Goal: Check status: Check status

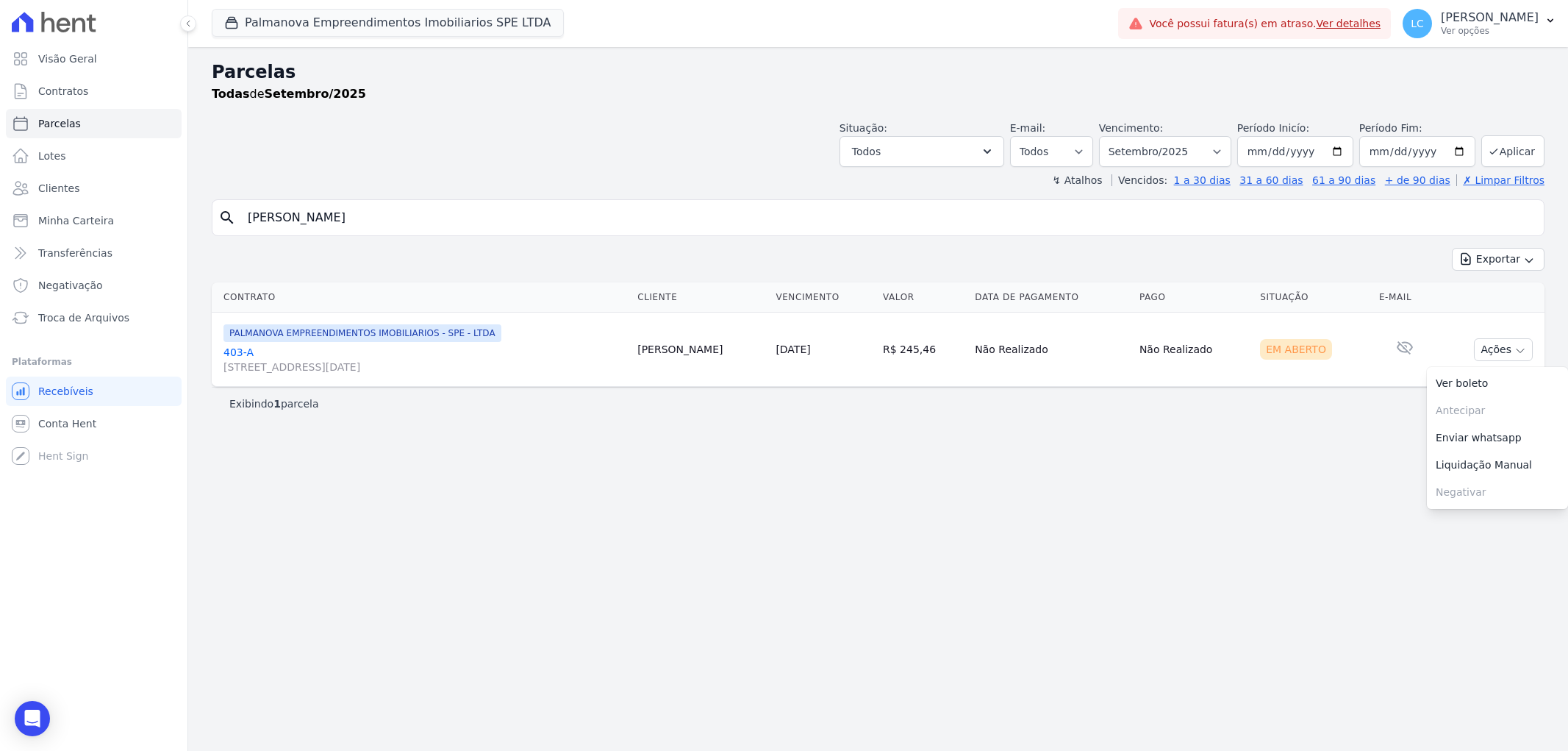
select select
drag, startPoint x: 410, startPoint y: 215, endPoint x: 171, endPoint y: 189, distance: 240.4
click at [171, 189] on div "Visão Geral Contratos [GEOGRAPHIC_DATA] Lotes Clientes Minha Carteira Transferê…" at bounding box center [784, 375] width 1568 height 751
paste input "Nathally Regina de [PERSON_NAME]"
type input "Nathally Regina de [PERSON_NAME]"
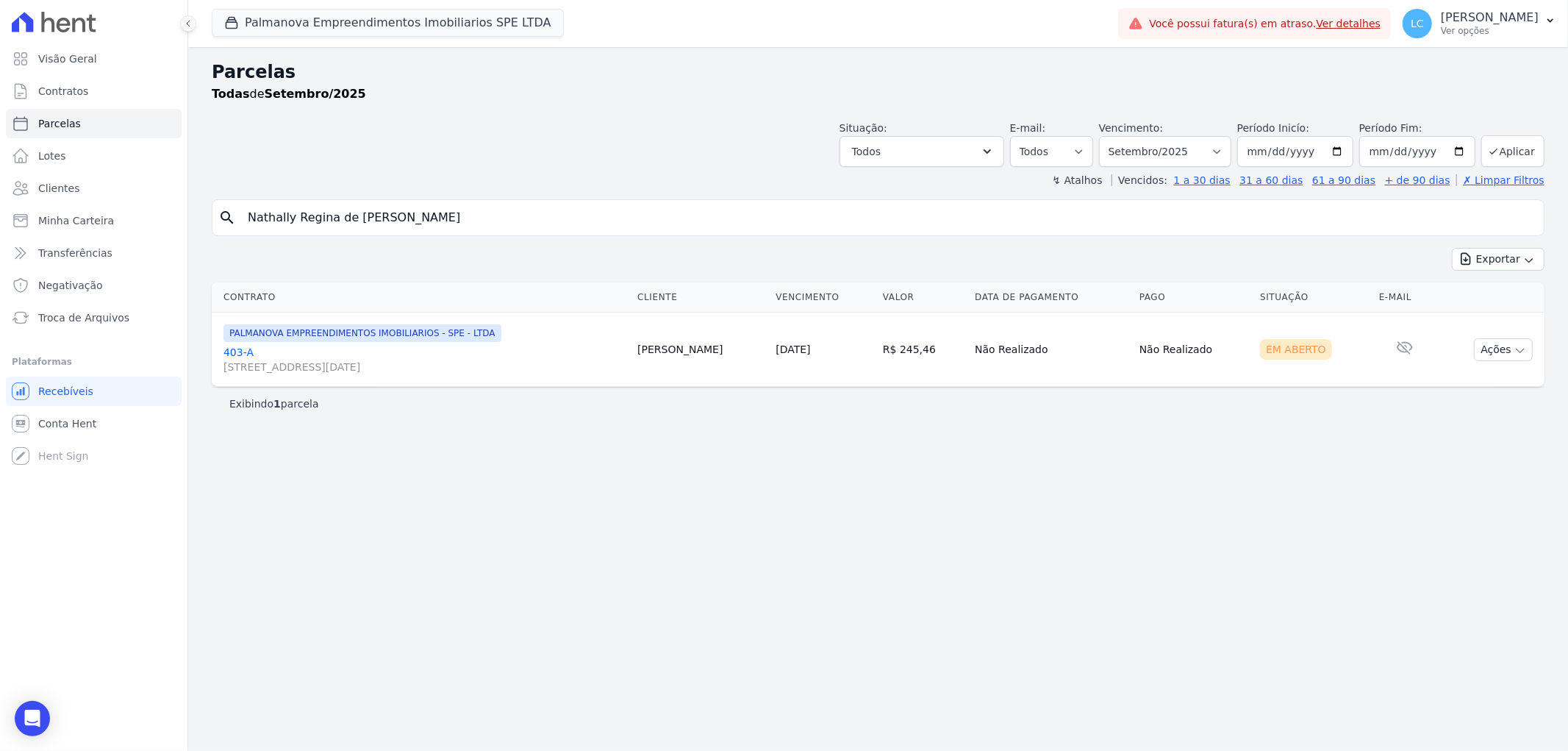
select select
click at [1231, 157] on select "Filtrar por período ──────── Todos os meses Abril/2025 Maio/2025 Junho/2025 Jul…" at bounding box center [1165, 152] width 132 height 31
select select "04/2025"
click at [1120, 136] on select "Filtrar por período ──────── Todos os meses Abril/2025 Maio/2025 Junho/2025 Jul…" at bounding box center [1165, 152] width 132 height 31
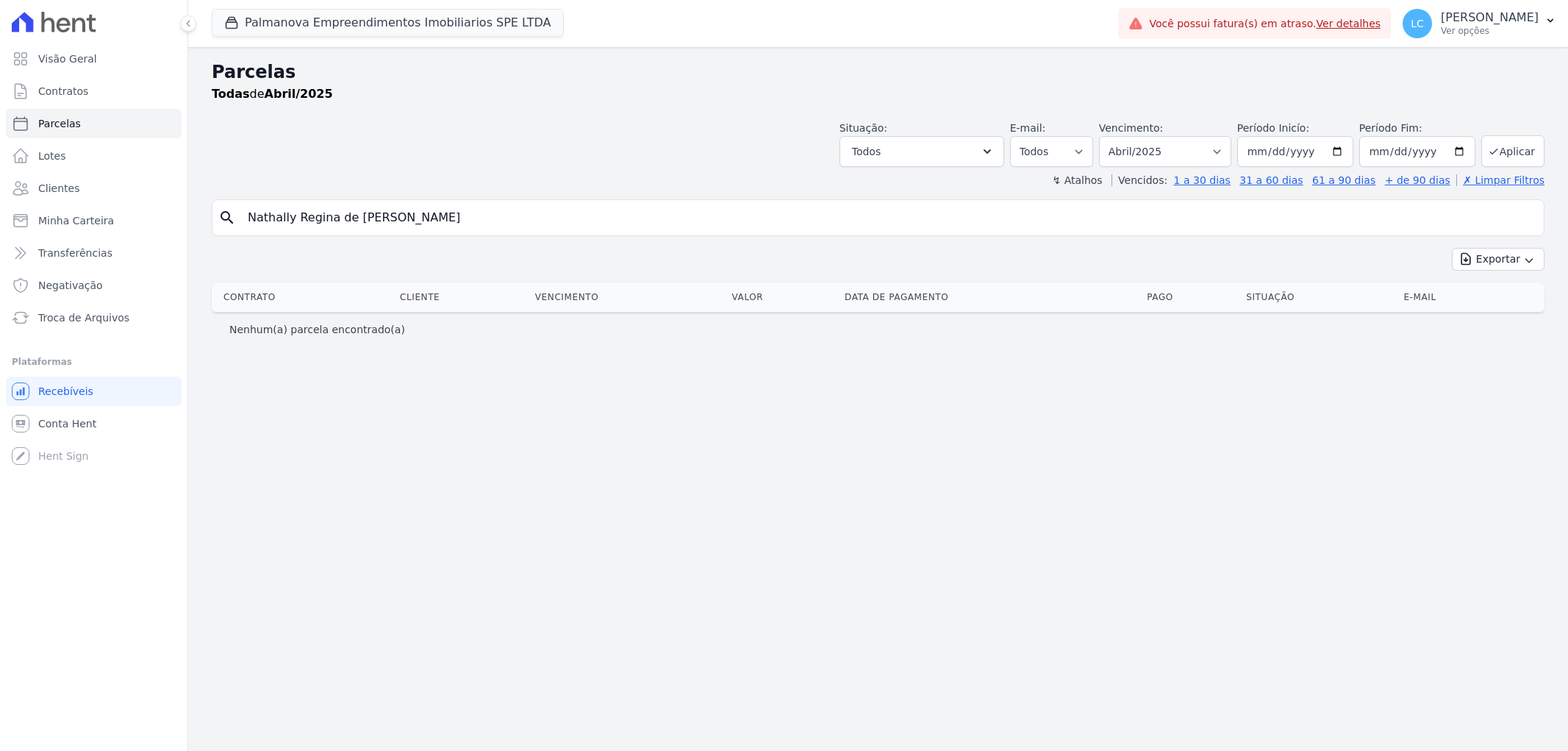
select select
drag, startPoint x: 1220, startPoint y: 155, endPoint x: 1218, endPoint y: 165, distance: 10.2
click at [1220, 155] on select "Filtrar por período ──────── Todos os meses Abril/2025 Maio/2025 Junho/2025 Jul…" at bounding box center [1165, 152] width 132 height 31
select select "all"
click at [1120, 136] on select "Filtrar por período ──────── Todos os meses Abril/2025 Maio/2025 Junho/2025 Jul…" at bounding box center [1165, 152] width 132 height 31
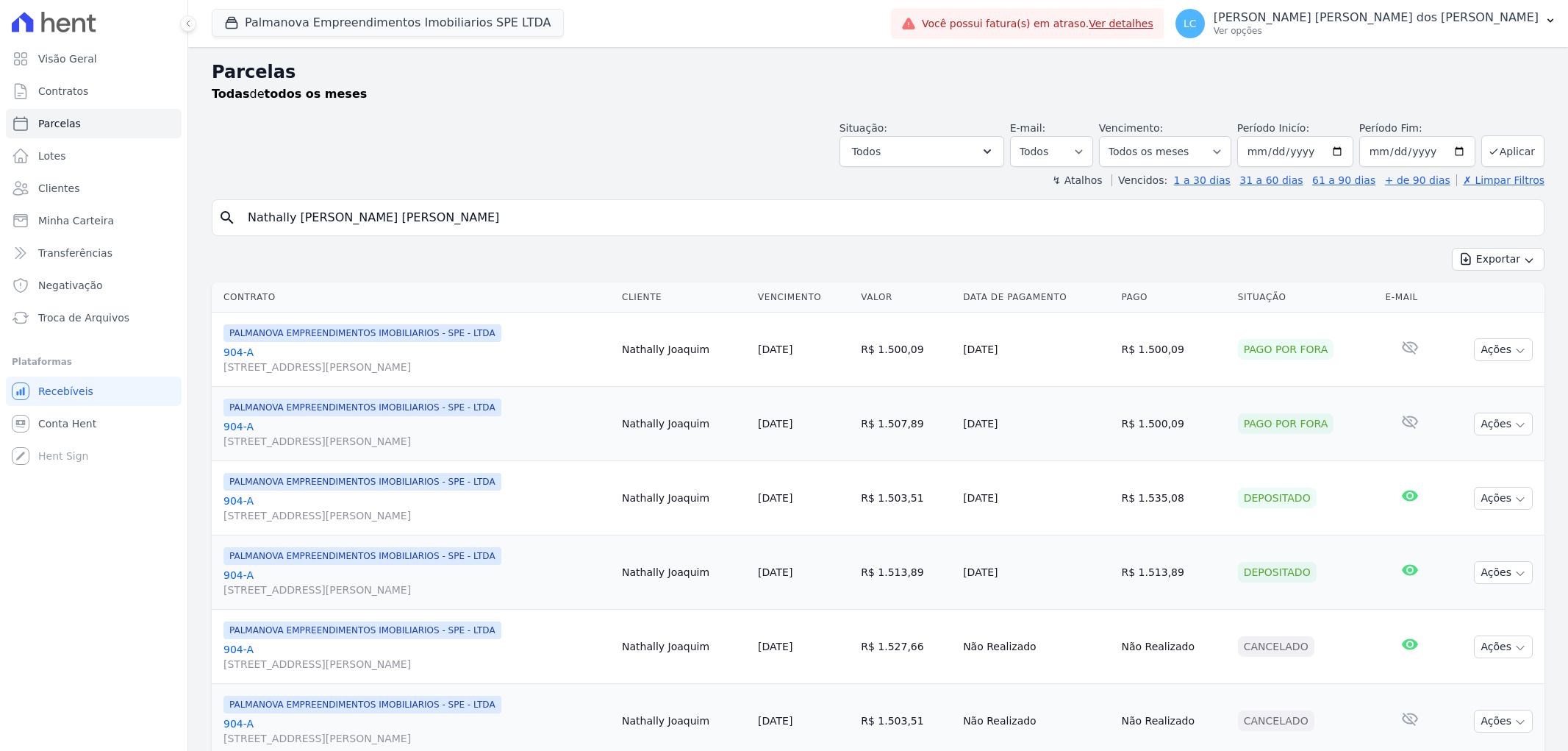
select select
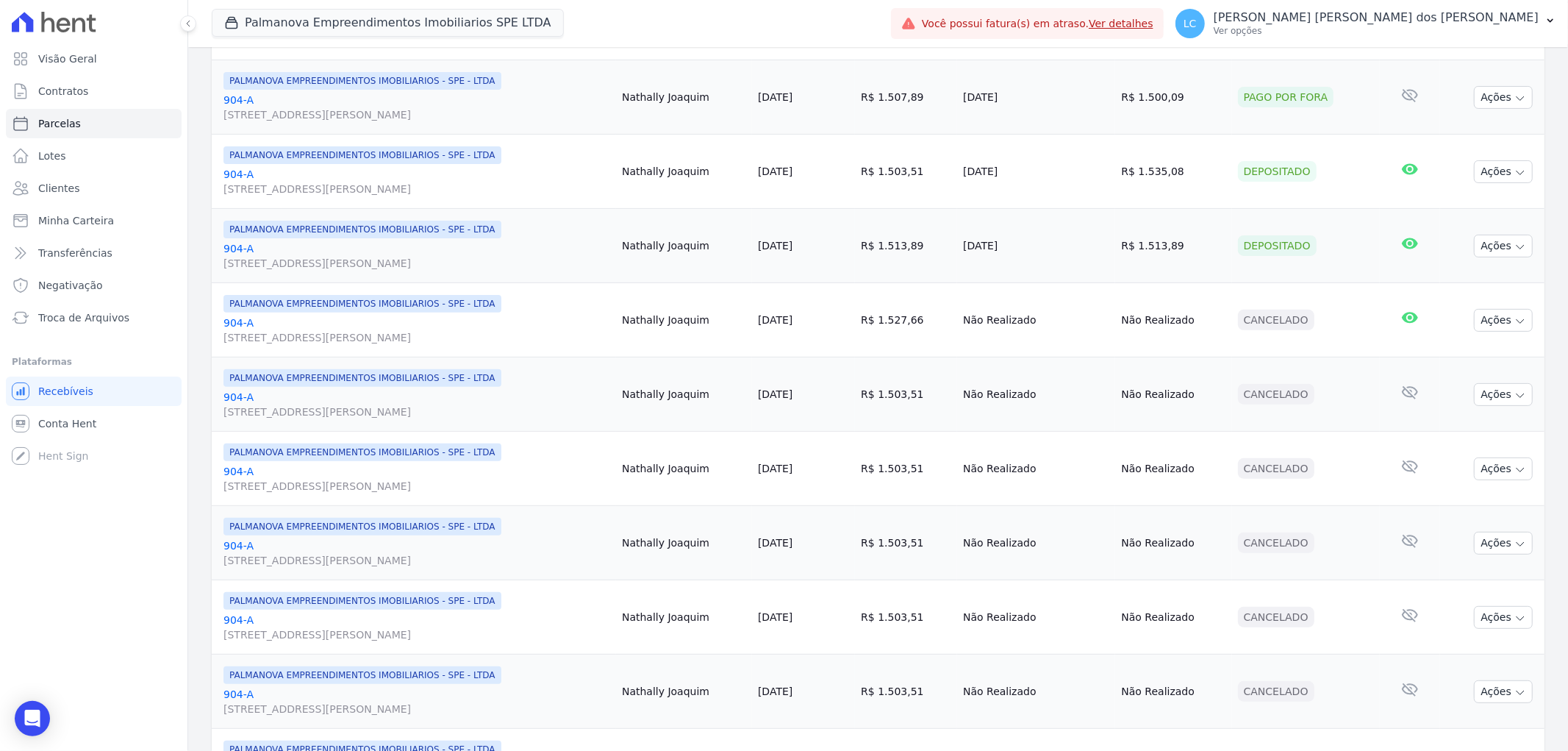
scroll to position [408, 0]
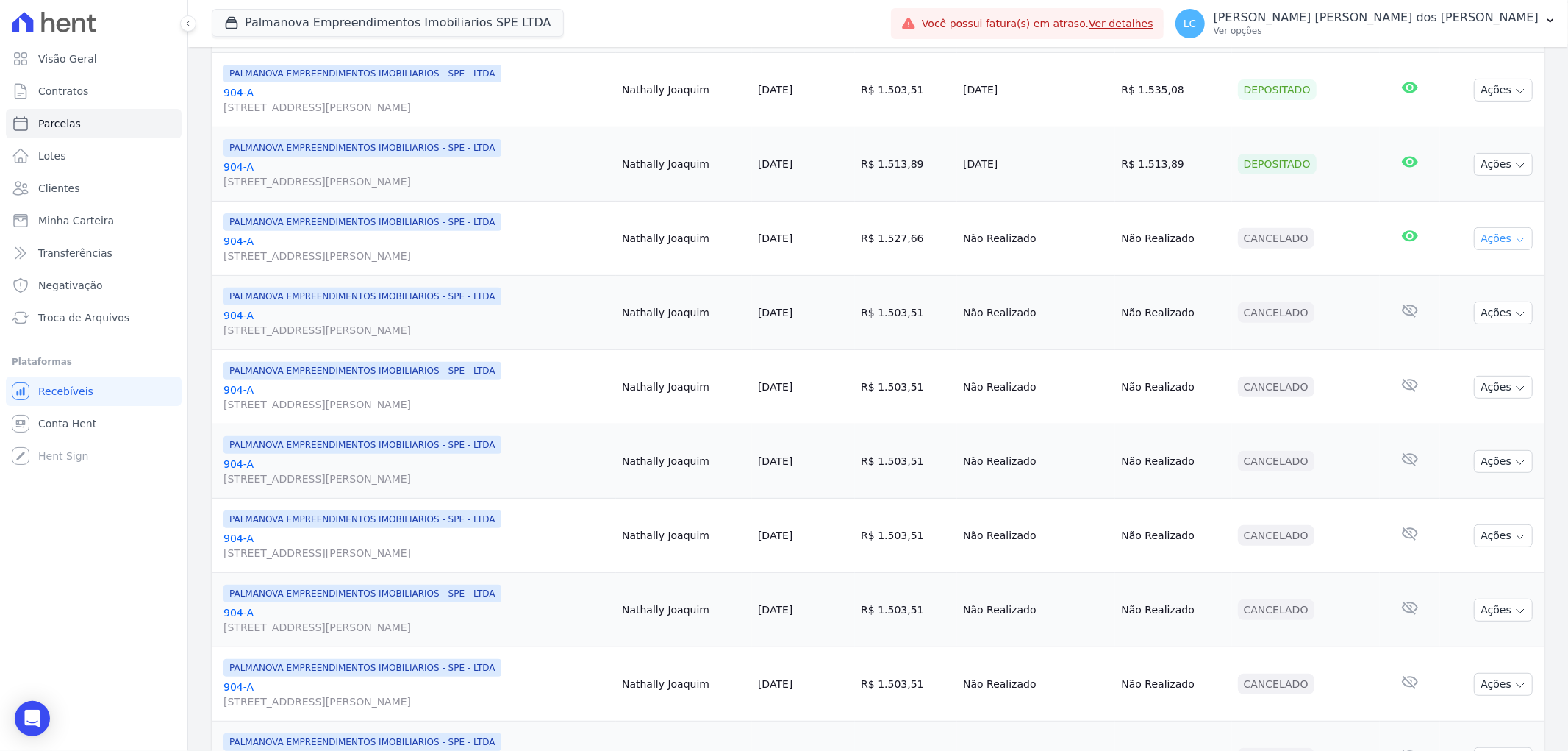
click at [1501, 241] on button "Ações" at bounding box center [1503, 238] width 59 height 22
